Goal: Check status: Check status

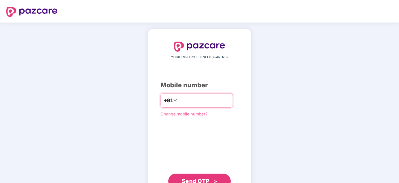
type input "**********"
click at [184, 175] on button "Send OTP" at bounding box center [199, 180] width 62 height 15
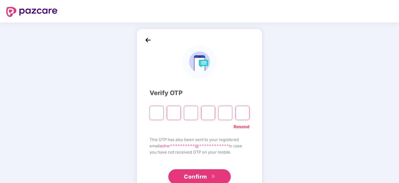
type input "*"
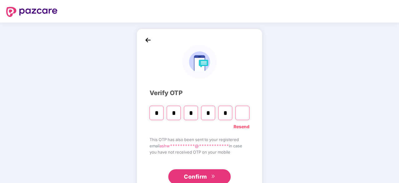
type input "*"
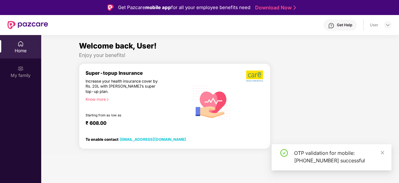
click at [170, 140] on div "Super-topup Insurance Increase your health insurance cover by Rs. 20L with [PER…" at bounding box center [174, 108] width 196 height 91
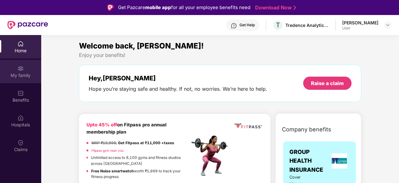
click at [20, 73] on div "My family" at bounding box center [20, 75] width 41 height 6
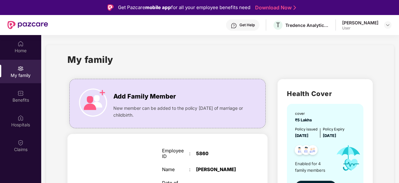
click at [157, 53] on div "My family" at bounding box center [219, 63] width 305 height 22
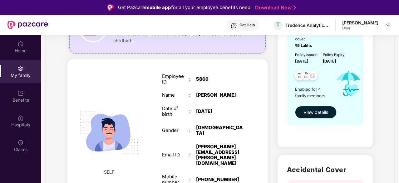
scroll to position [62, 0]
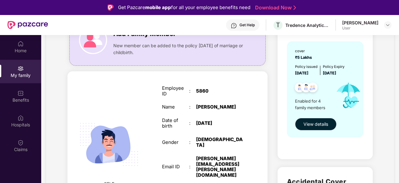
click at [312, 122] on span "View details" at bounding box center [315, 124] width 25 height 7
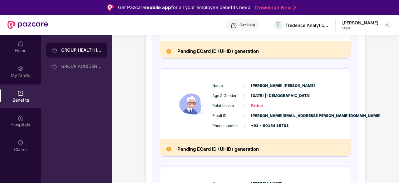
scroll to position [275, 0]
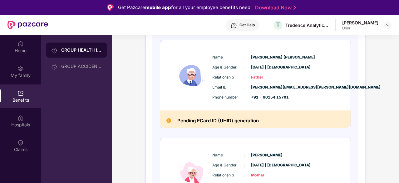
click at [224, 114] on div "Pending ECard ID (UHID) generation" at bounding box center [255, 118] width 190 height 17
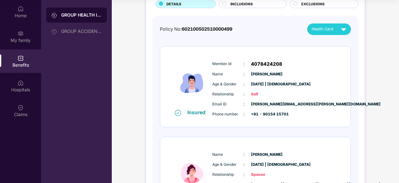
scroll to position [33, 0]
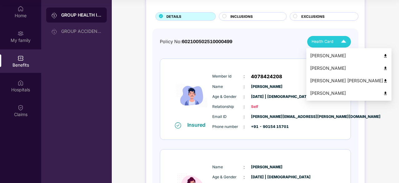
click at [326, 39] on span "Health Card" at bounding box center [323, 41] width 22 height 6
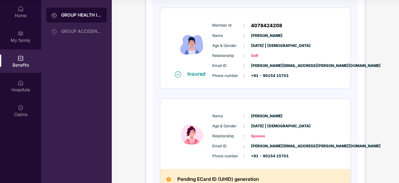
scroll to position [58, 0]
